Goal: Find specific page/section: Find specific page/section

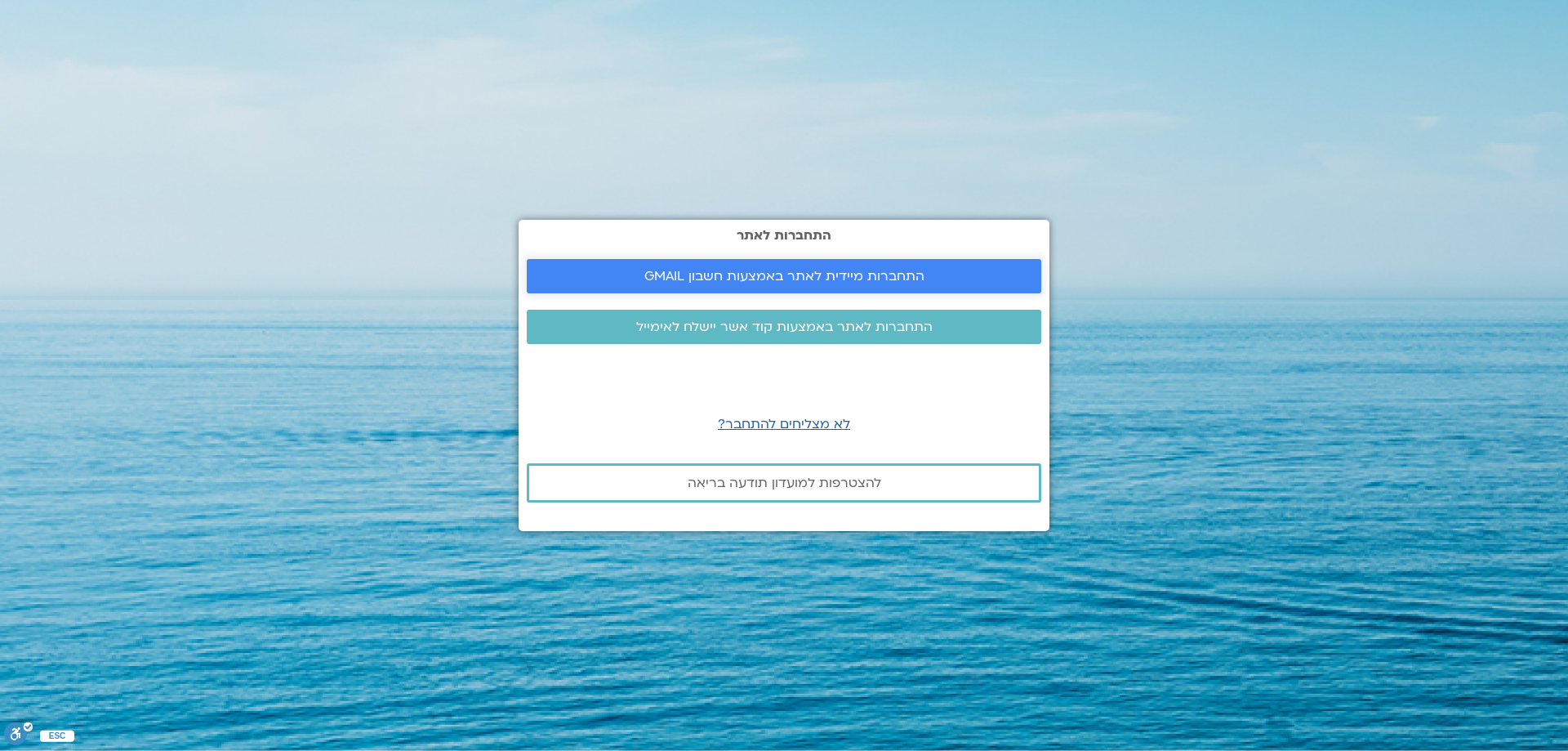
click at [802, 275] on span "התחברות מיידית לאתר באמצעות חשבון GMAIL" at bounding box center [784, 276] width 280 height 14
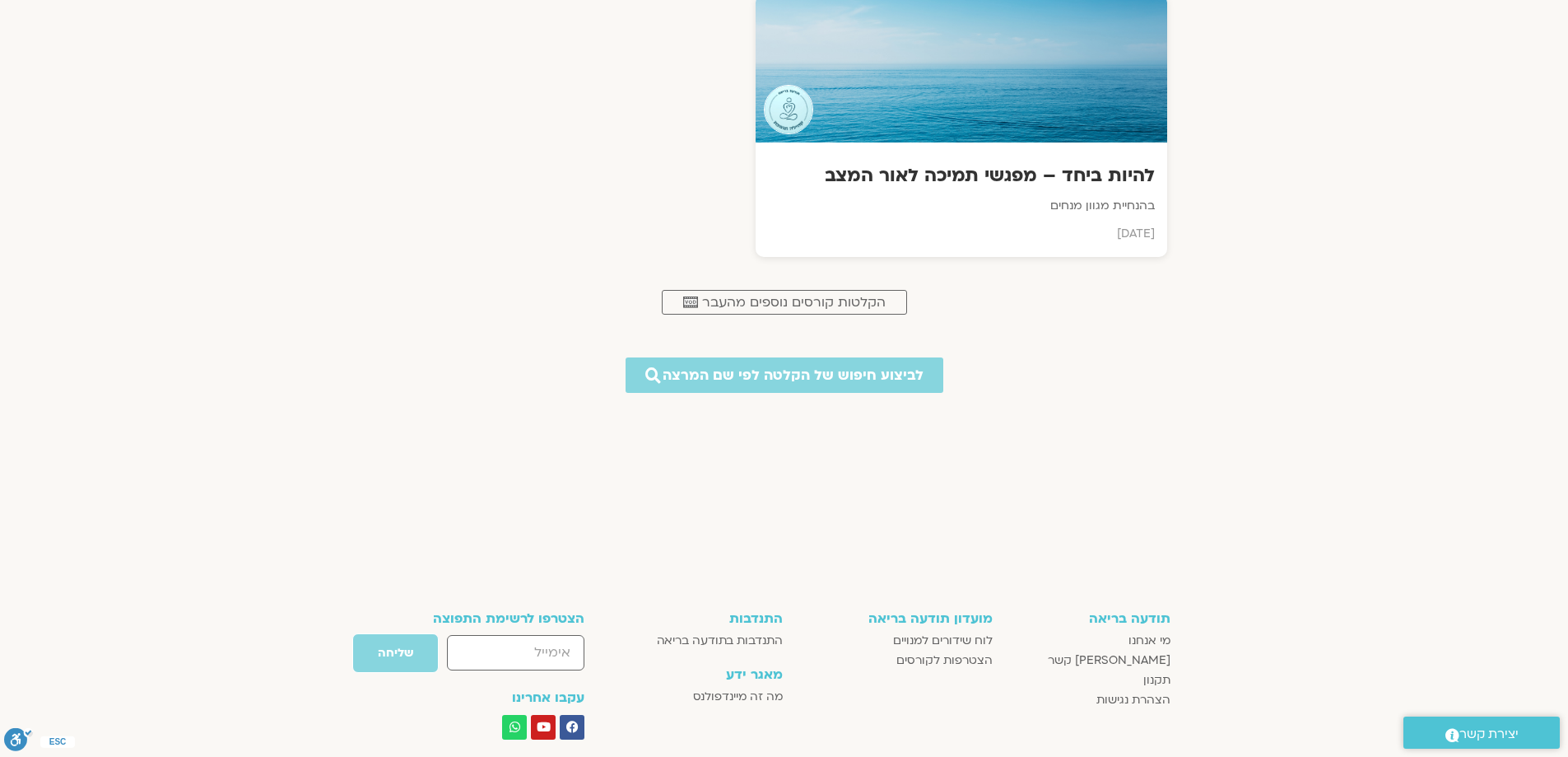
scroll to position [1069, 0]
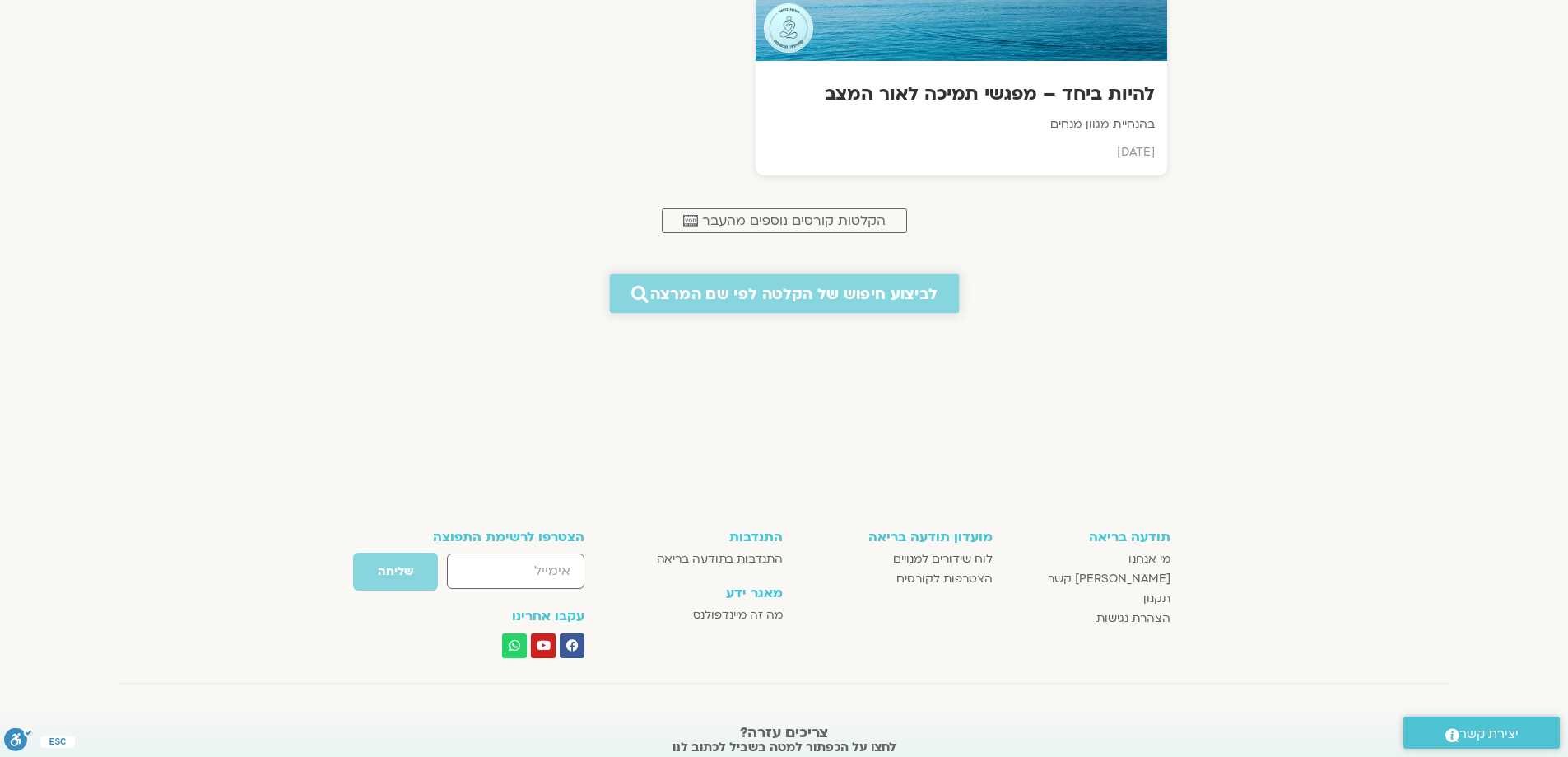
click at [864, 292] on span "לביצוע חיפוש של הקלטה לפי שם המרצה" at bounding box center [794, 293] width 287 height 17
